Goal: Share content: Share content

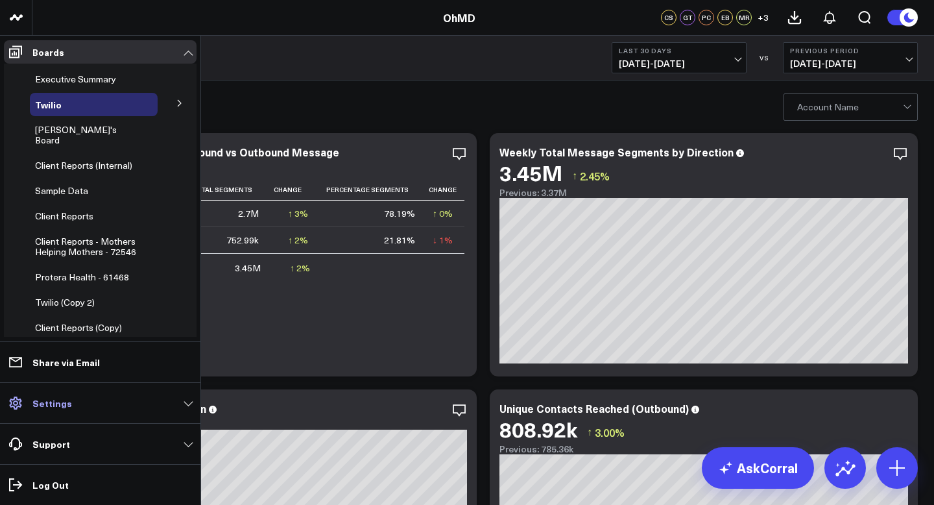
click at [189, 404] on link "Settings" at bounding box center [100, 402] width 193 height 23
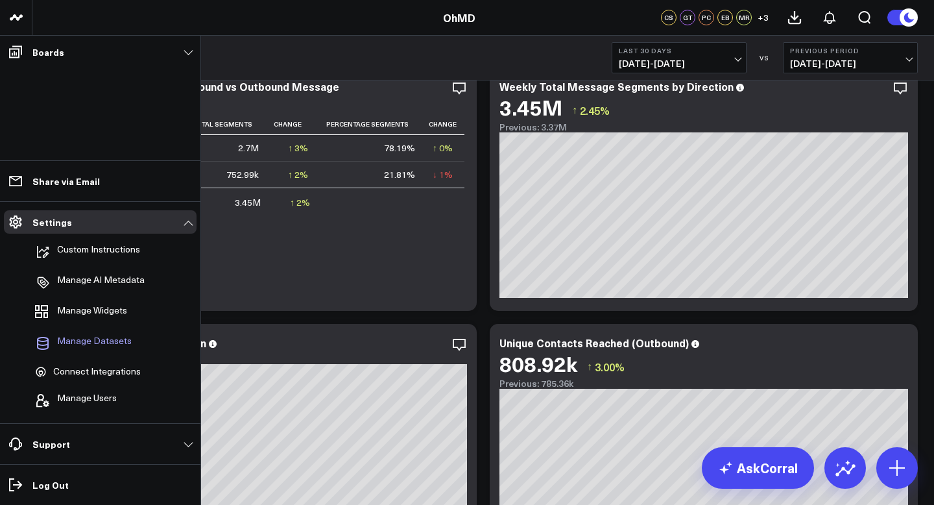
scroll to position [67, 0]
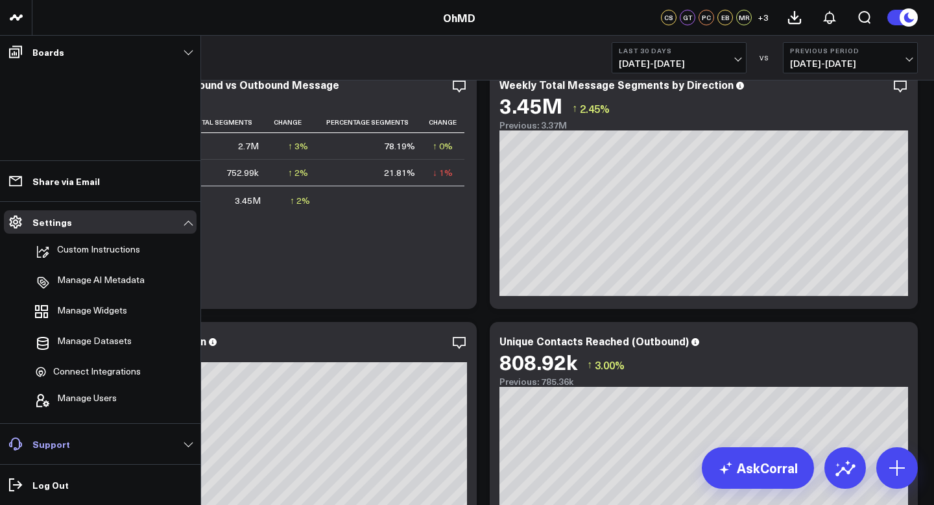
click at [161, 442] on link "Support" at bounding box center [100, 443] width 193 height 23
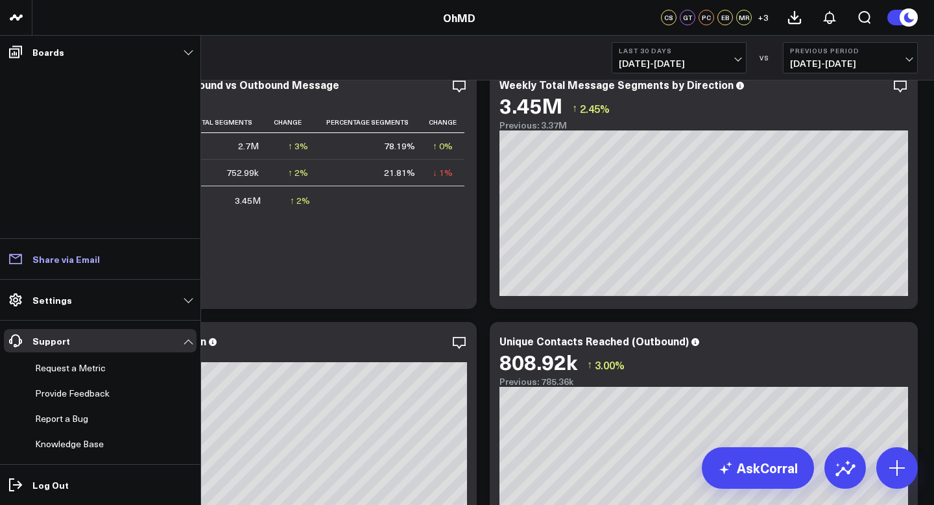
click at [147, 257] on link "Share via Email" at bounding box center [100, 258] width 193 height 23
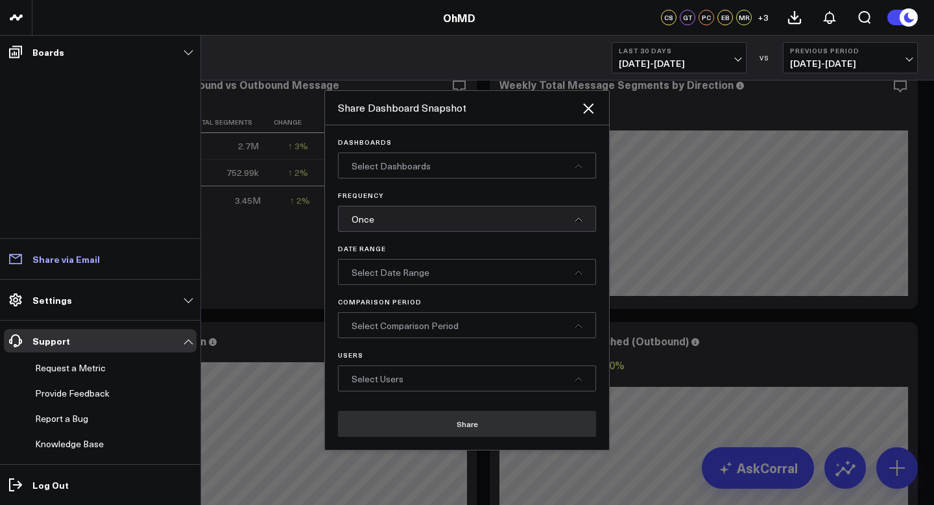
scroll to position [0, 0]
click at [145, 300] on link "Settings" at bounding box center [100, 299] width 193 height 23
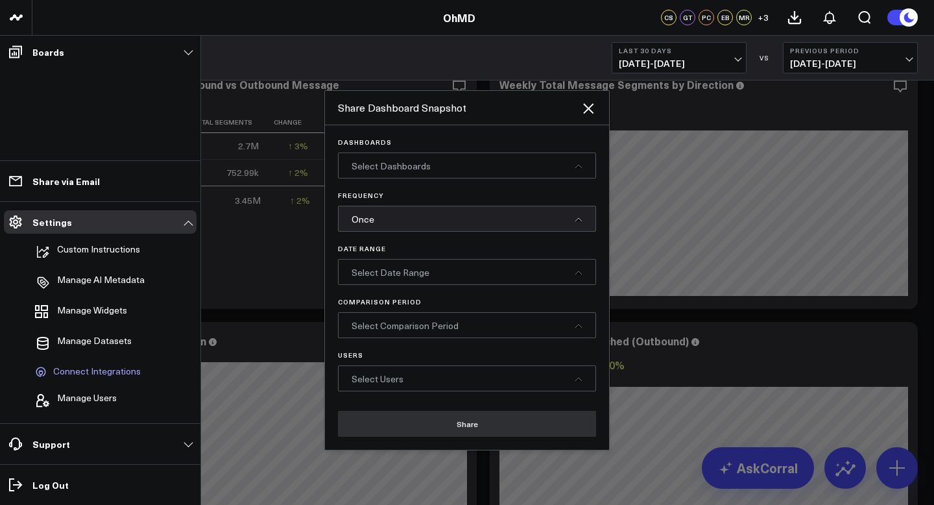
click at [126, 366] on span "Connect Integrations" at bounding box center [97, 372] width 88 height 12
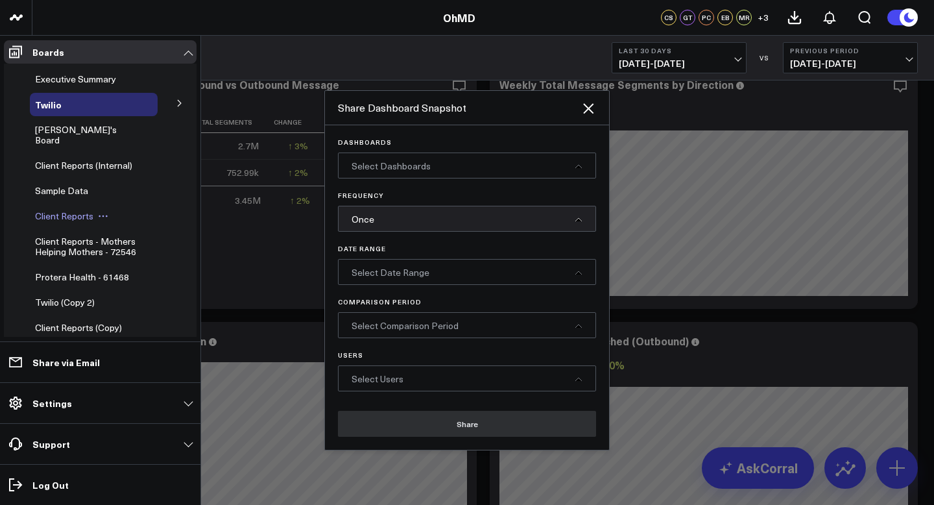
click at [76, 211] on span "Client Reports" at bounding box center [64, 215] width 58 height 12
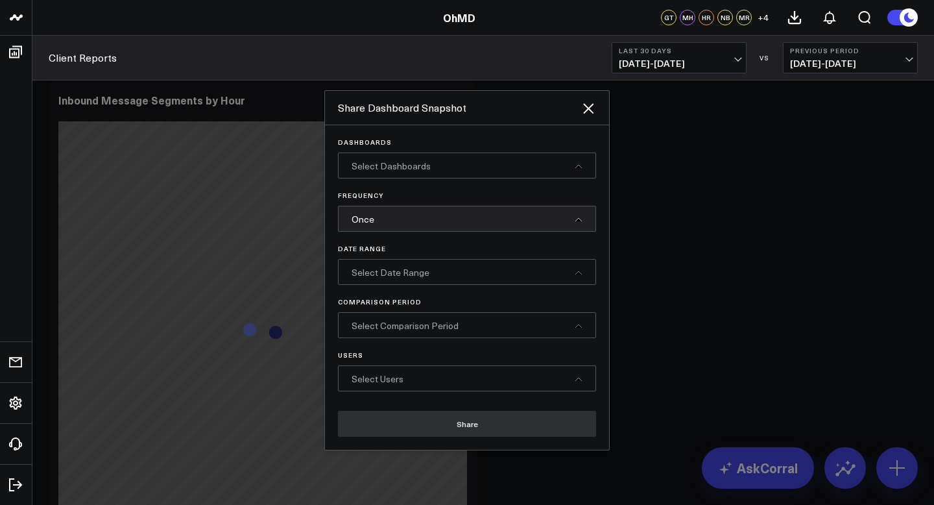
click at [582, 101] on icon at bounding box center [588, 109] width 16 height 16
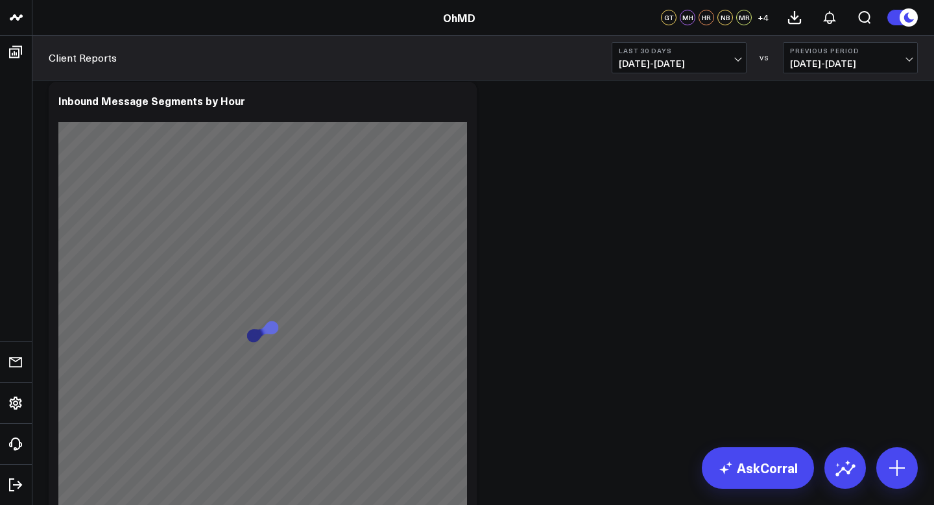
scroll to position [67, 0]
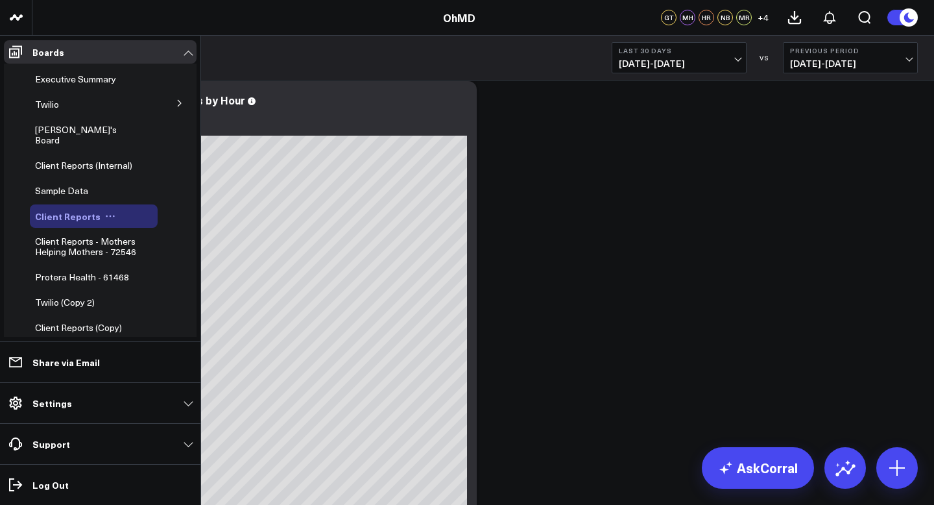
click at [112, 211] on button at bounding box center [110, 216] width 19 height 10
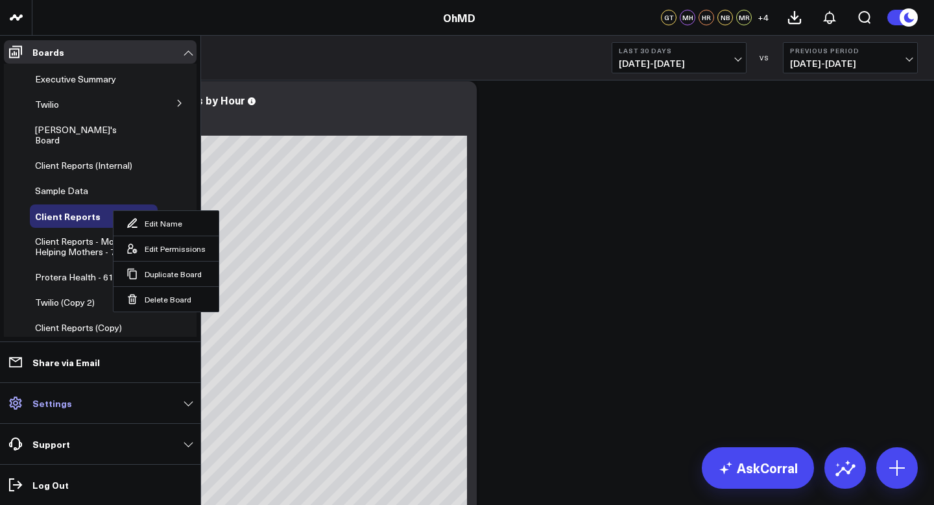
click at [113, 396] on link "Settings" at bounding box center [100, 402] width 193 height 23
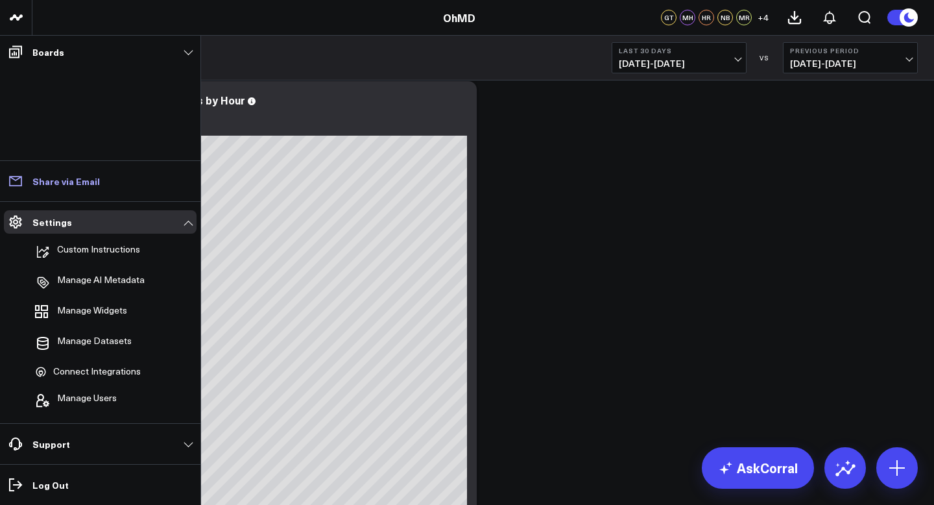
click at [125, 180] on link "Share via Email" at bounding box center [100, 180] width 193 height 23
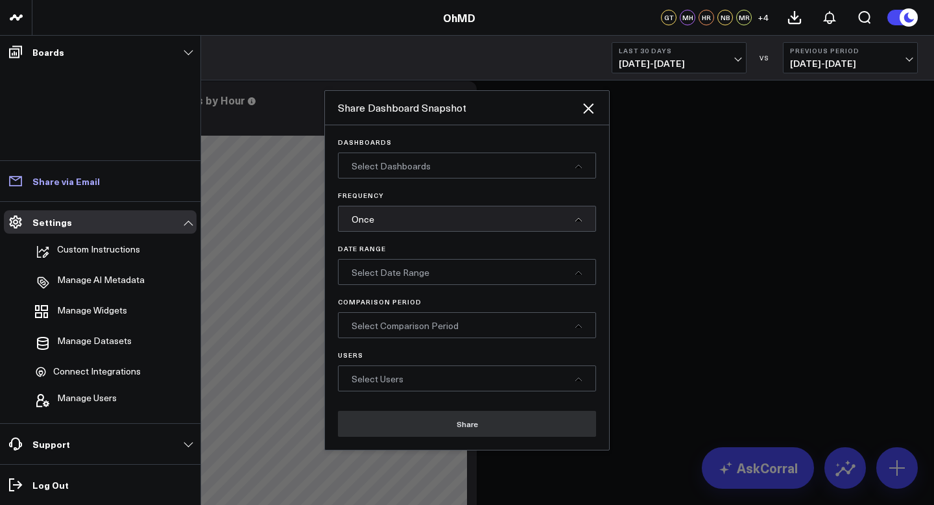
scroll to position [0, 0]
click at [429, 213] on div "Once" at bounding box center [467, 219] width 258 height 26
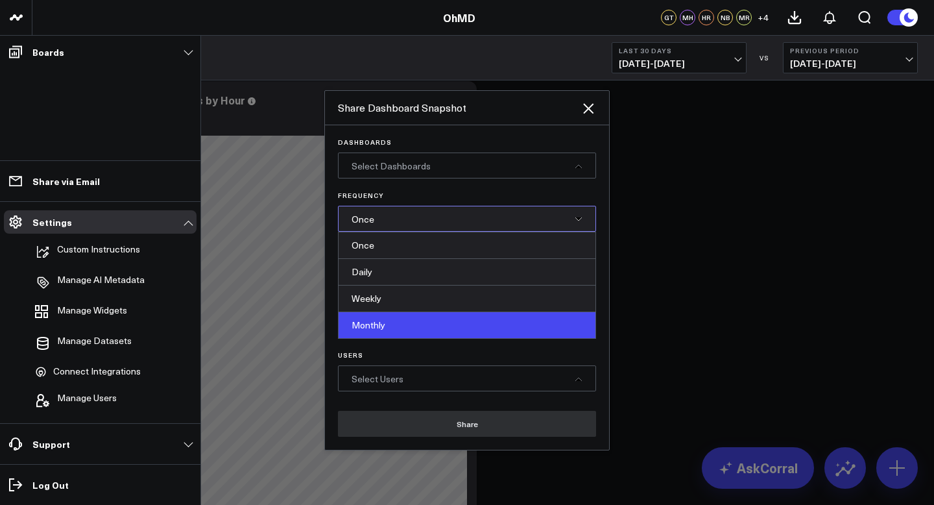
click at [428, 319] on div "Monthly" at bounding box center [467, 325] width 257 height 26
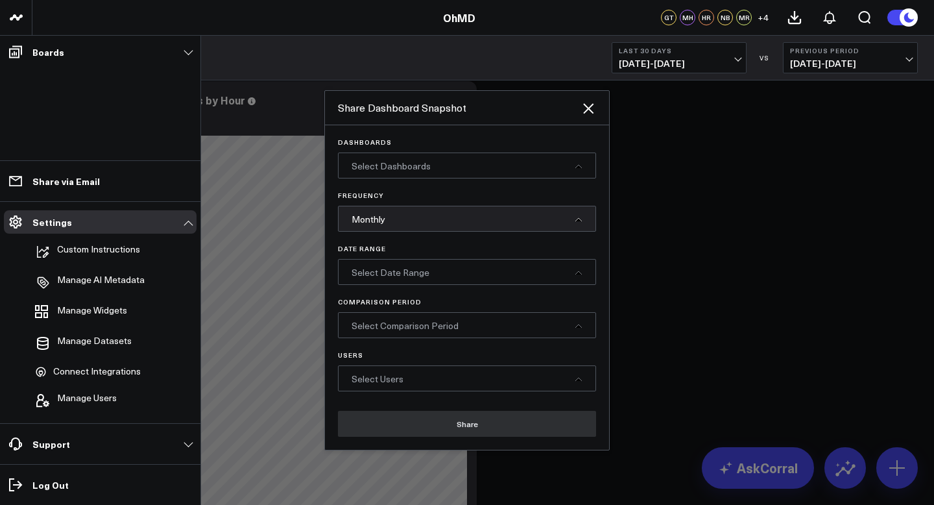
click at [446, 382] on div "Select Users" at bounding box center [467, 378] width 258 height 26
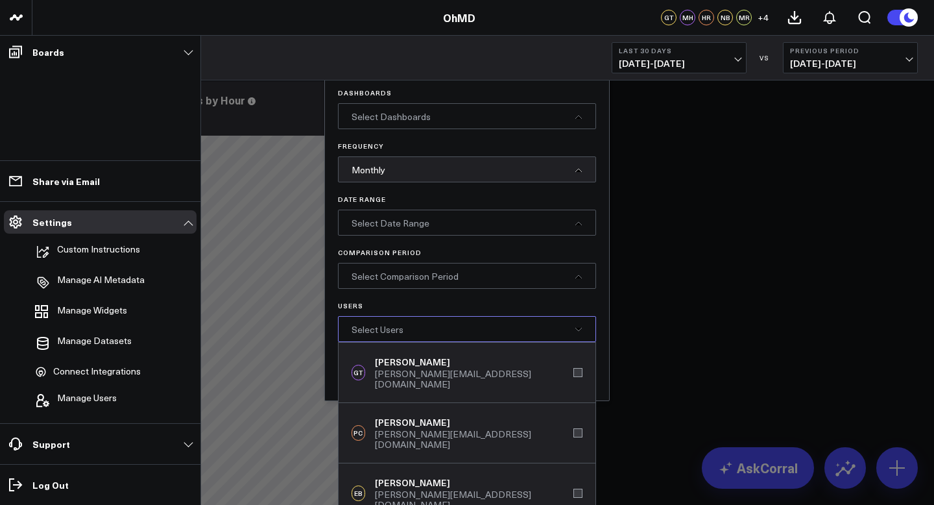
scroll to position [45, 0]
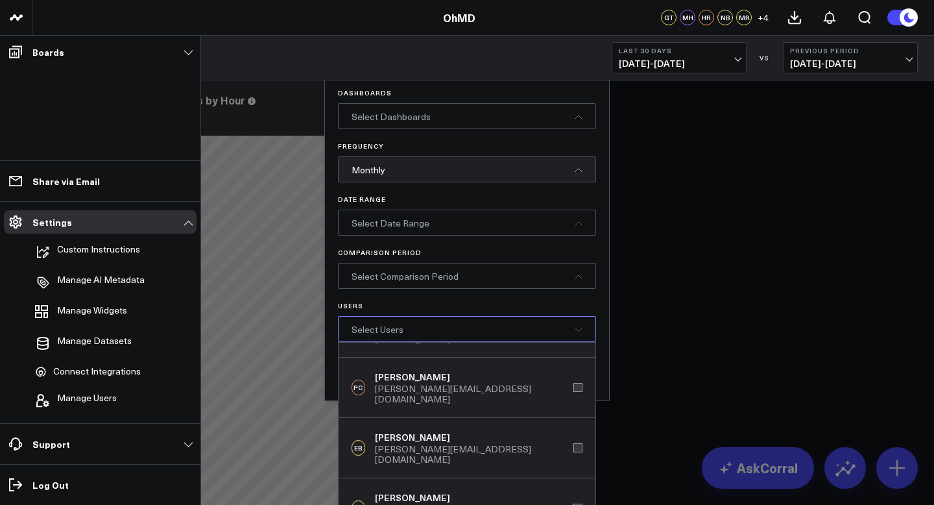
click at [534, 173] on div "Monthly" at bounding box center [467, 169] width 258 height 26
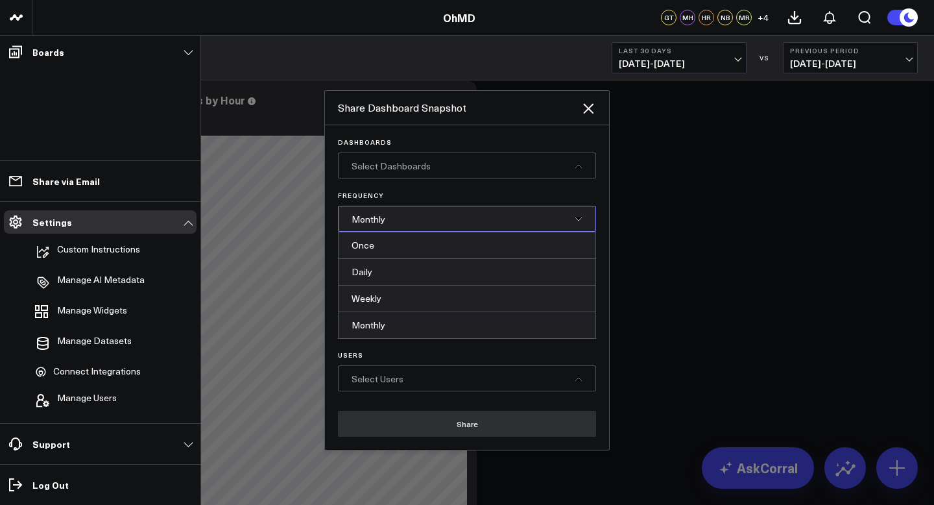
scroll to position [0, 0]
click at [525, 128] on div "Dashboards Select Dashboards Frequency Monthly Once Daily Weekly Monthly Date R…" at bounding box center [467, 287] width 284 height 324
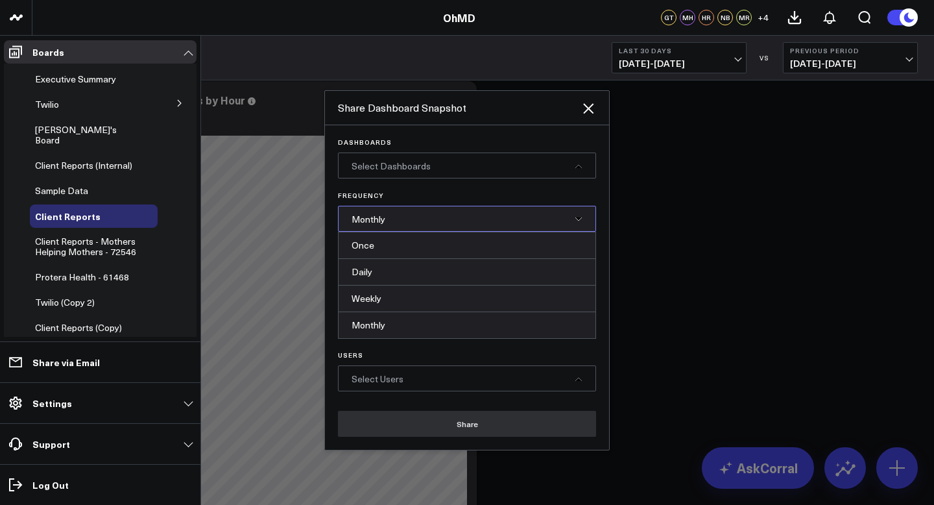
click at [401, 381] on span "Select Users" at bounding box center [378, 378] width 52 height 12
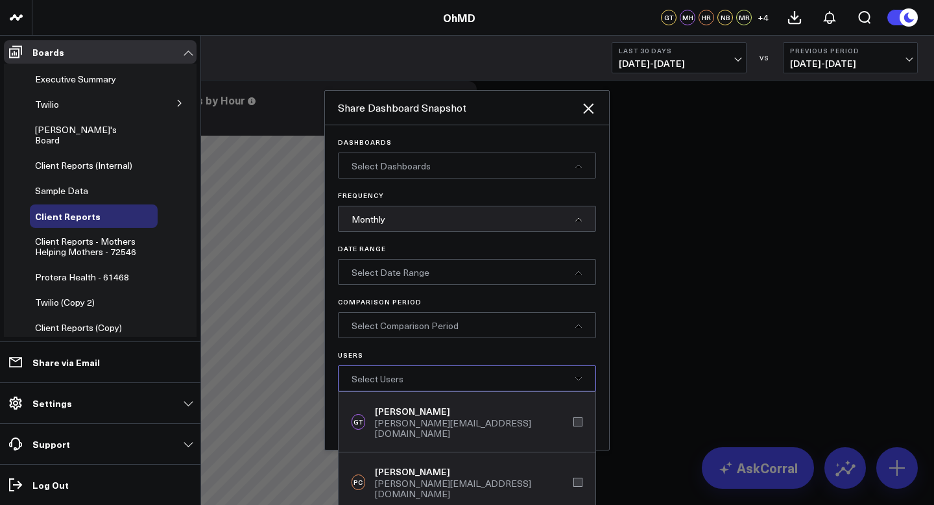
scroll to position [81, 0]
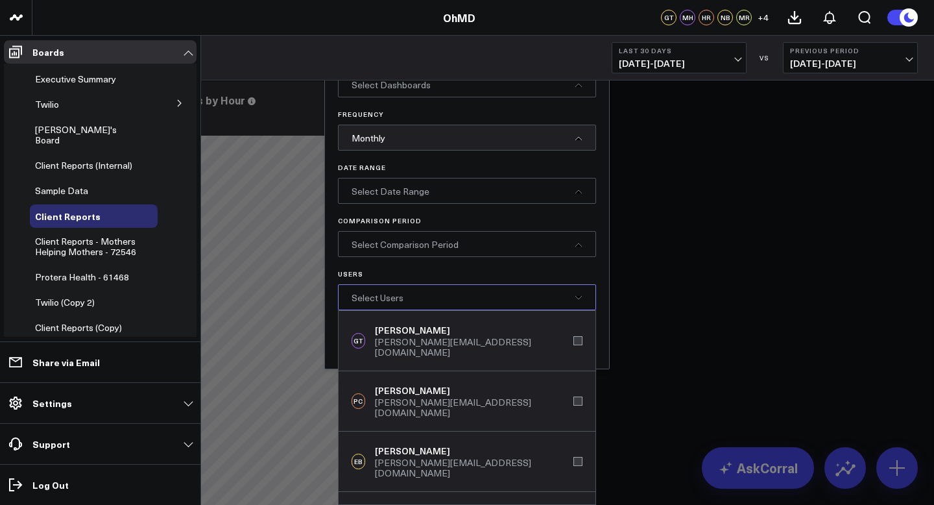
click at [555, 281] on div "Users Select Users GT [PERSON_NAME] [PERSON_NAME][EMAIL_ADDRESS][DOMAIN_NAME] P…" at bounding box center [467, 290] width 258 height 40
click at [520, 240] on div "Select Comparison Period" at bounding box center [467, 244] width 258 height 26
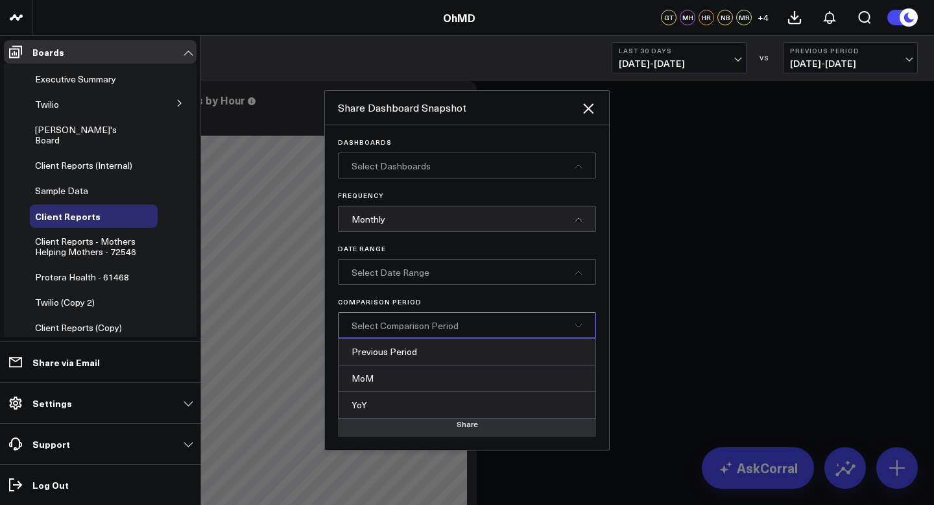
scroll to position [0, 0]
click at [506, 270] on div "Select Date Range" at bounding box center [467, 272] width 258 height 26
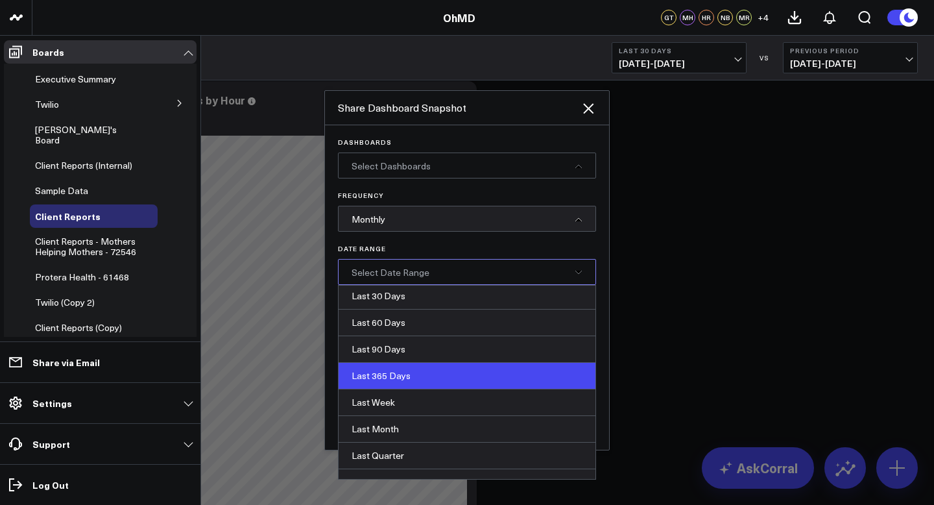
scroll to position [115, 0]
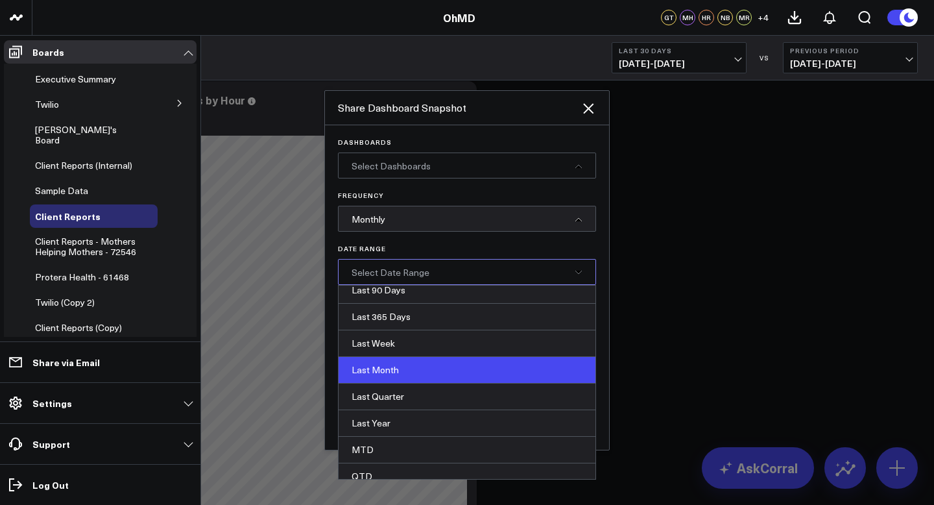
click at [475, 364] on div "Last Month" at bounding box center [467, 370] width 257 height 27
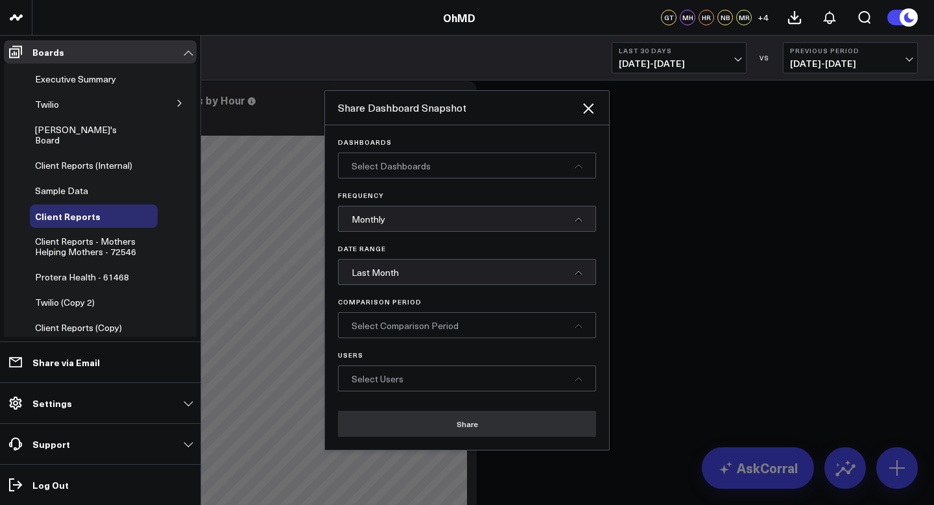
click at [466, 177] on div "Select Dashboards" at bounding box center [467, 165] width 258 height 26
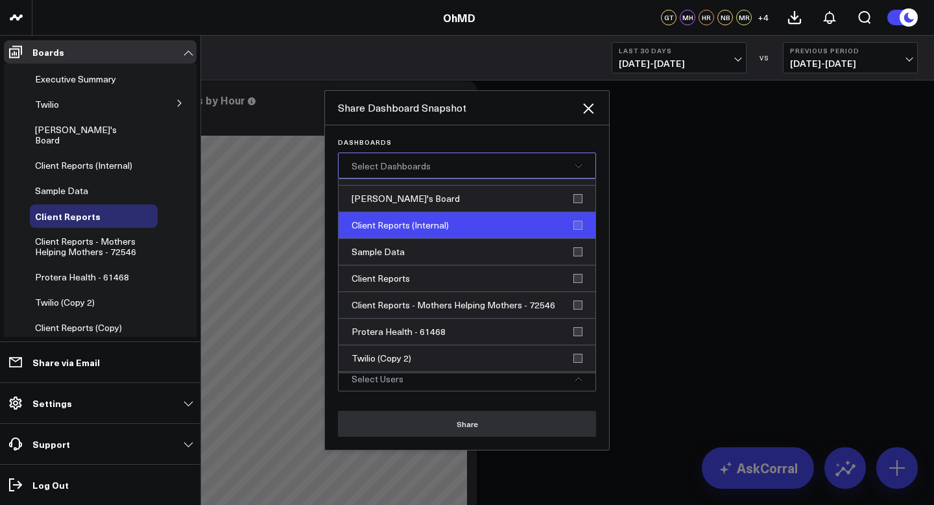
scroll to position [93, 0]
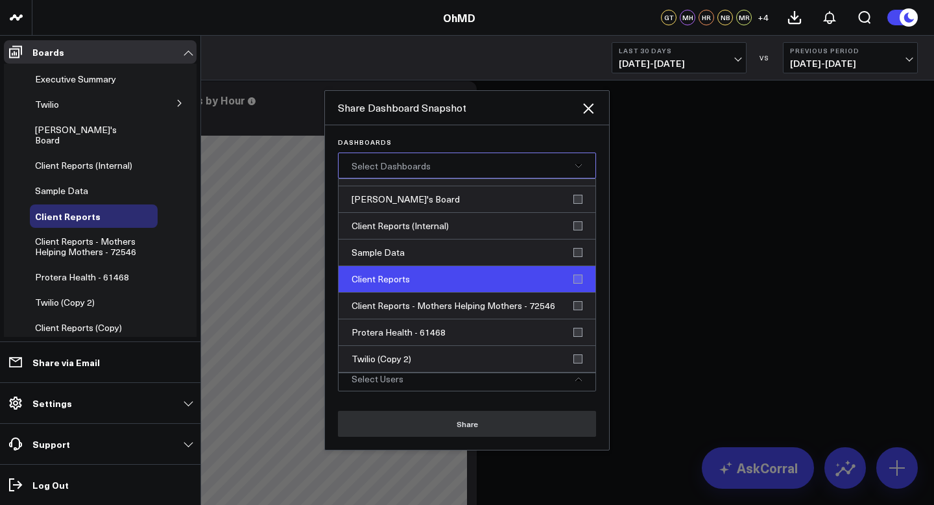
click at [569, 280] on div "Client Reports" at bounding box center [467, 279] width 257 height 27
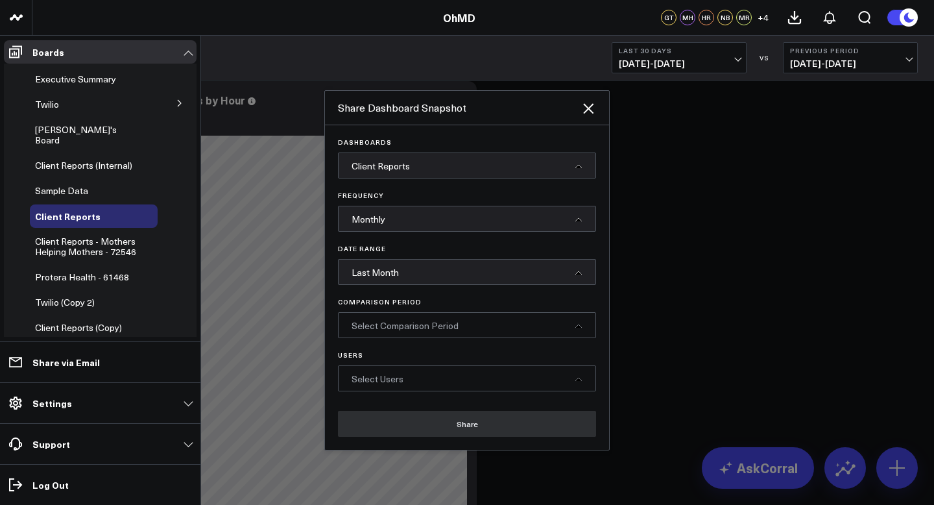
click at [457, 122] on div "Share Dashboard Snapshot" at bounding box center [467, 108] width 284 height 34
click at [476, 335] on div "Select Comparison Period" at bounding box center [467, 325] width 258 height 26
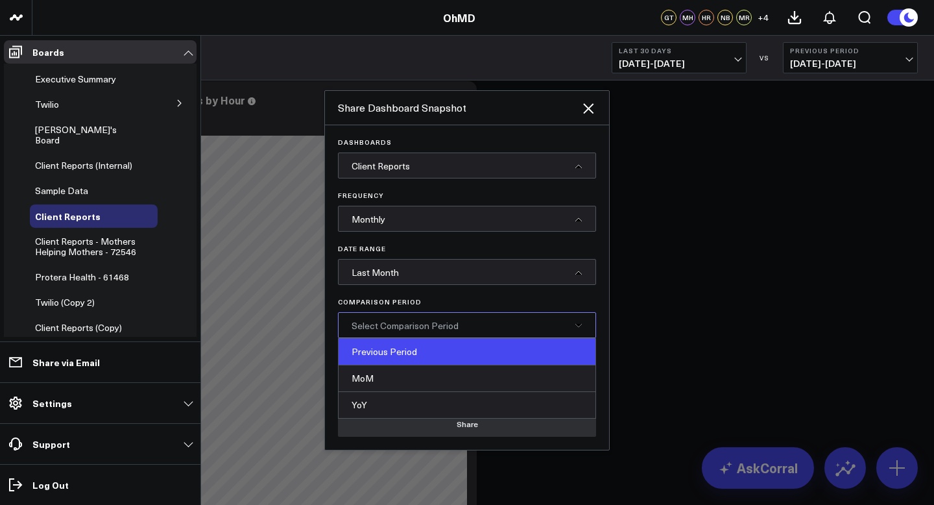
click at [468, 359] on div "Previous Period" at bounding box center [467, 352] width 257 height 27
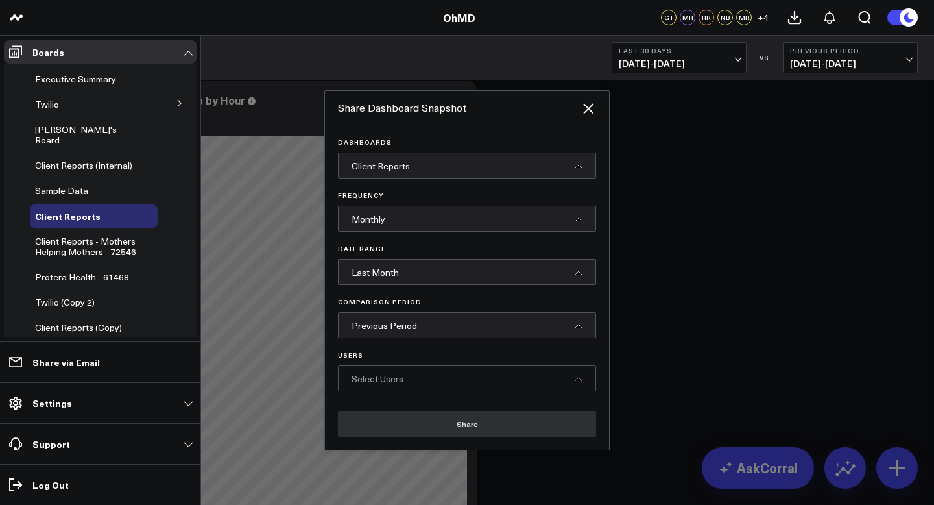
click at [431, 383] on div "Select Users" at bounding box center [467, 378] width 258 height 26
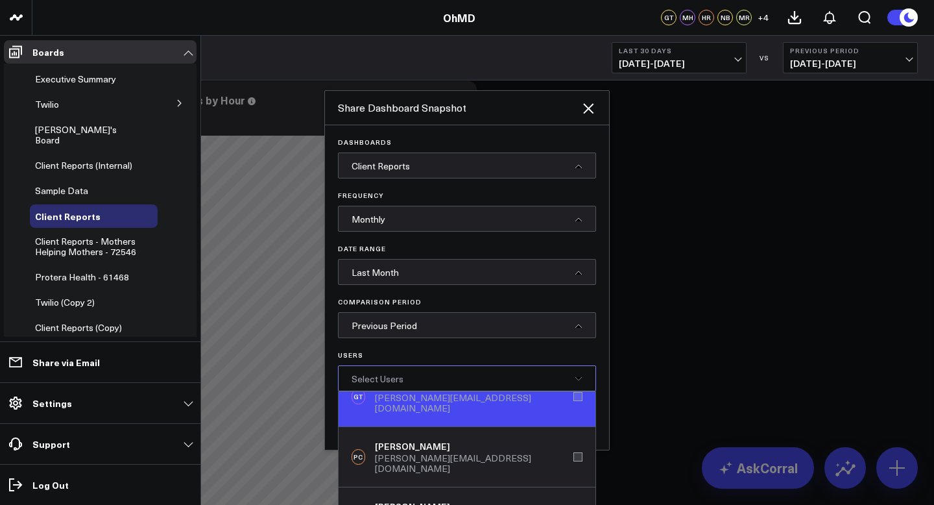
scroll to position [34, 0]
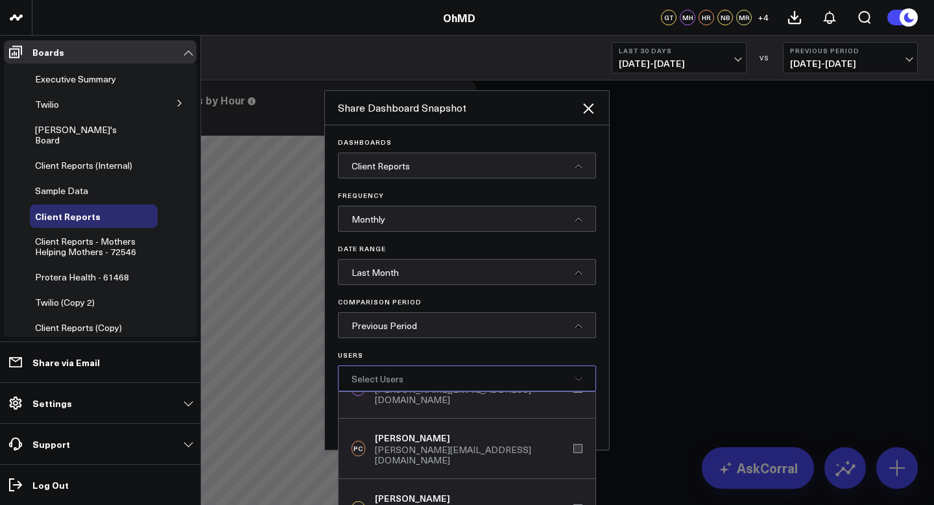
click at [674, 196] on div at bounding box center [467, 252] width 934 height 505
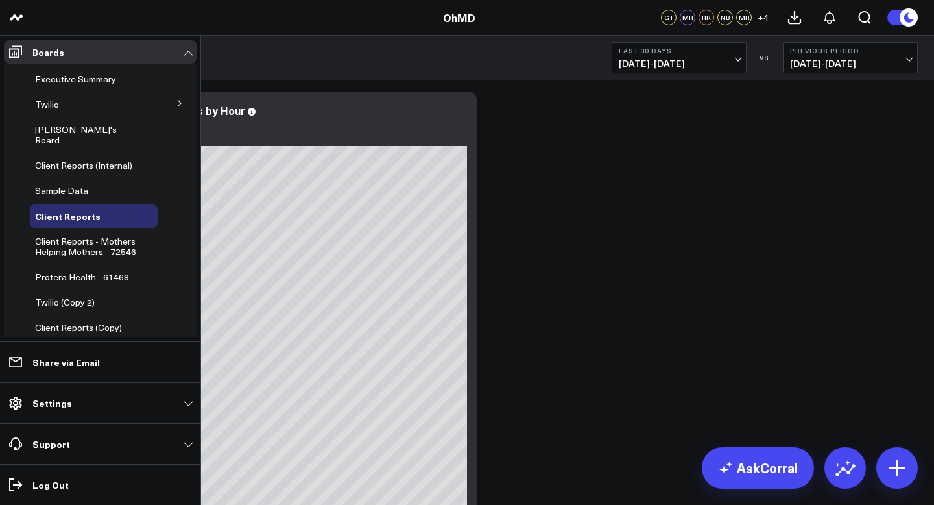
scroll to position [67, 0]
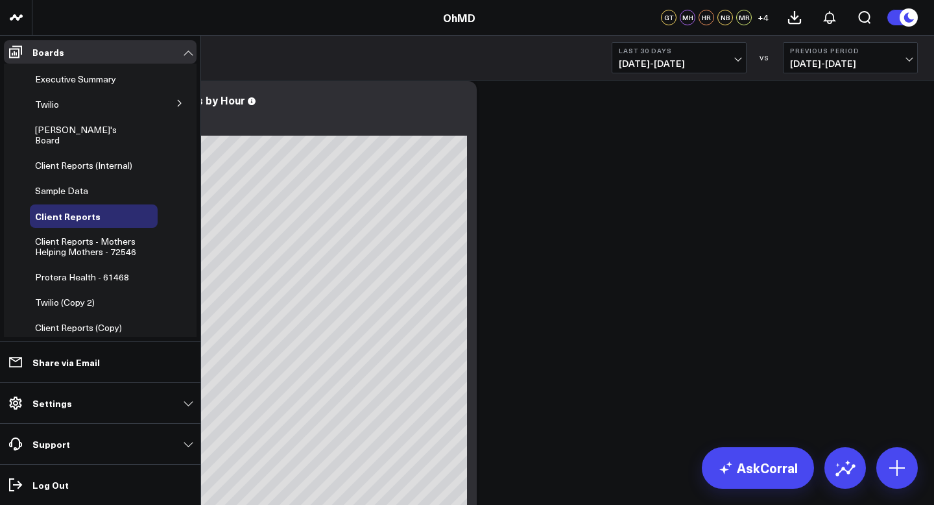
click at [422, 26] on header "OhMD OhMD GT MH HR NB MR + 4" at bounding box center [467, 18] width 934 height 36
click at [189, 53] on link "Boards" at bounding box center [100, 51] width 193 height 23
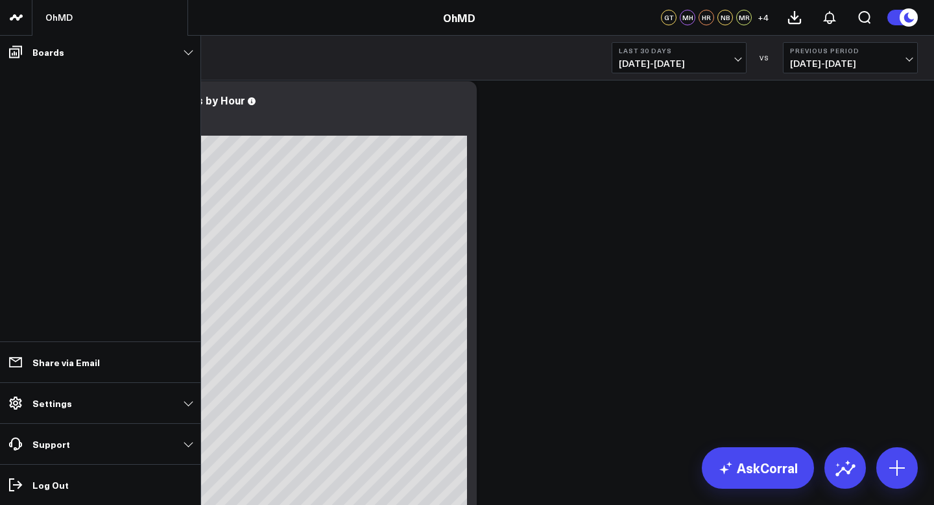
click at [3, 21] on link at bounding box center [16, 18] width 32 height 36
